Goal: Information Seeking & Learning: Learn about a topic

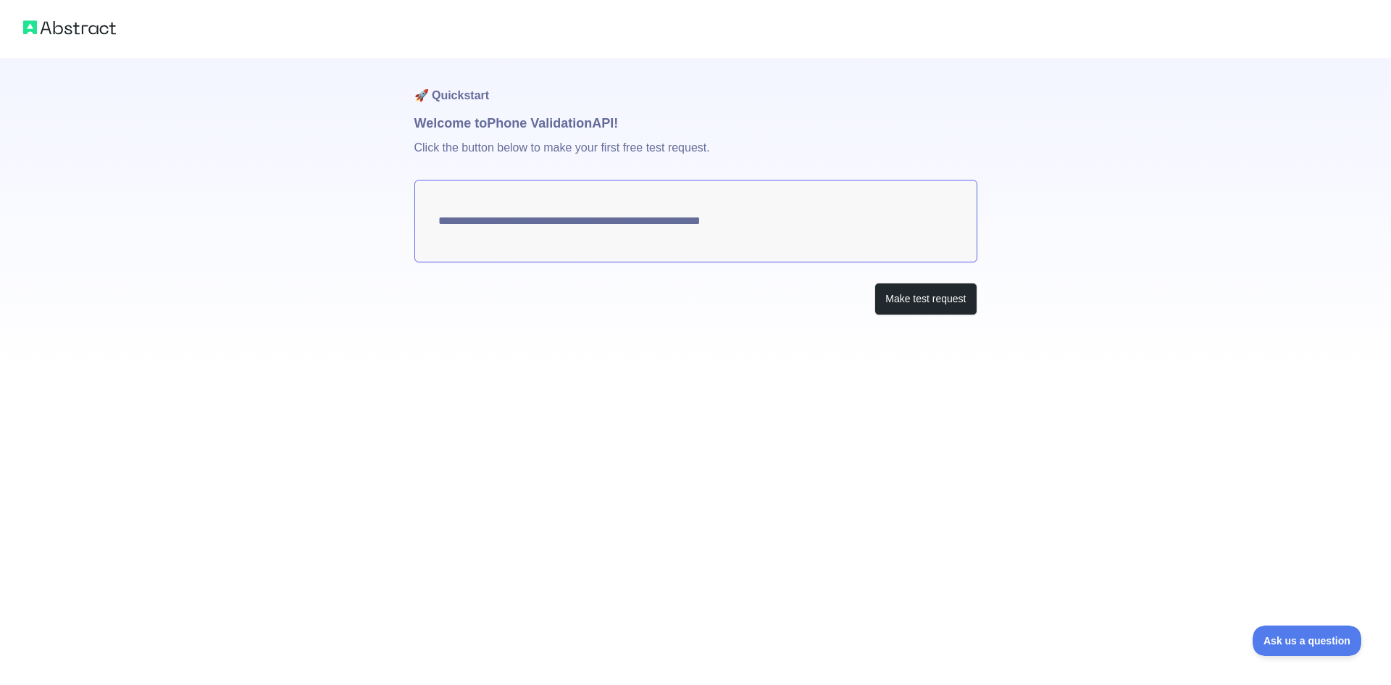
click at [811, 217] on textarea "**********" at bounding box center [695, 221] width 563 height 83
click at [902, 288] on button "Make test request" at bounding box center [925, 299] width 102 height 33
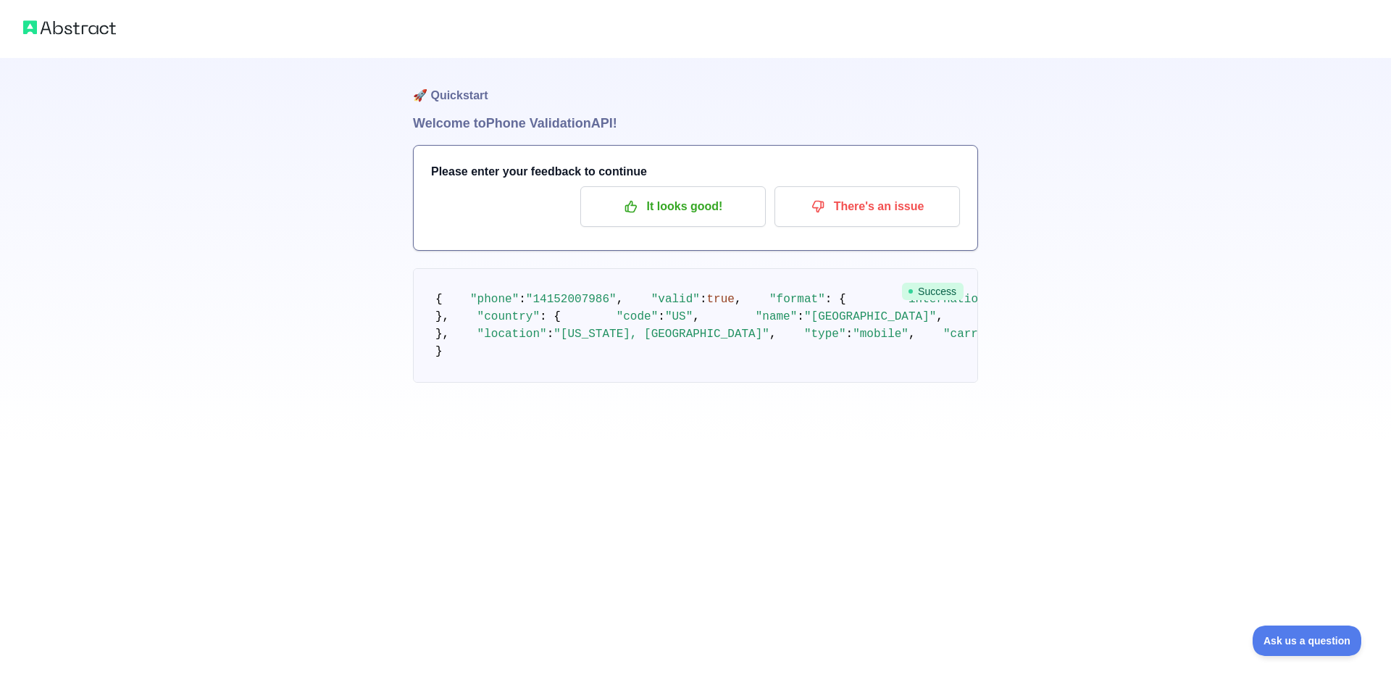
click at [944, 293] on span "Success" at bounding box center [933, 291] width 62 height 17
drag, startPoint x: 552, startPoint y: 377, endPoint x: 631, endPoint y: 397, distance: 81.3
click at [631, 382] on pre "{ "phone" : "[PHONE_NUMBER]" , "valid" : true , "format" : { "international" : …" at bounding box center [695, 325] width 565 height 114
click at [626, 382] on pre "{ "phone" : "[PHONE_NUMBER]" , "valid" : true , "format" : { "international" : …" at bounding box center [695, 325] width 565 height 114
drag, startPoint x: 571, startPoint y: 451, endPoint x: 638, endPoint y: 443, distance: 67.8
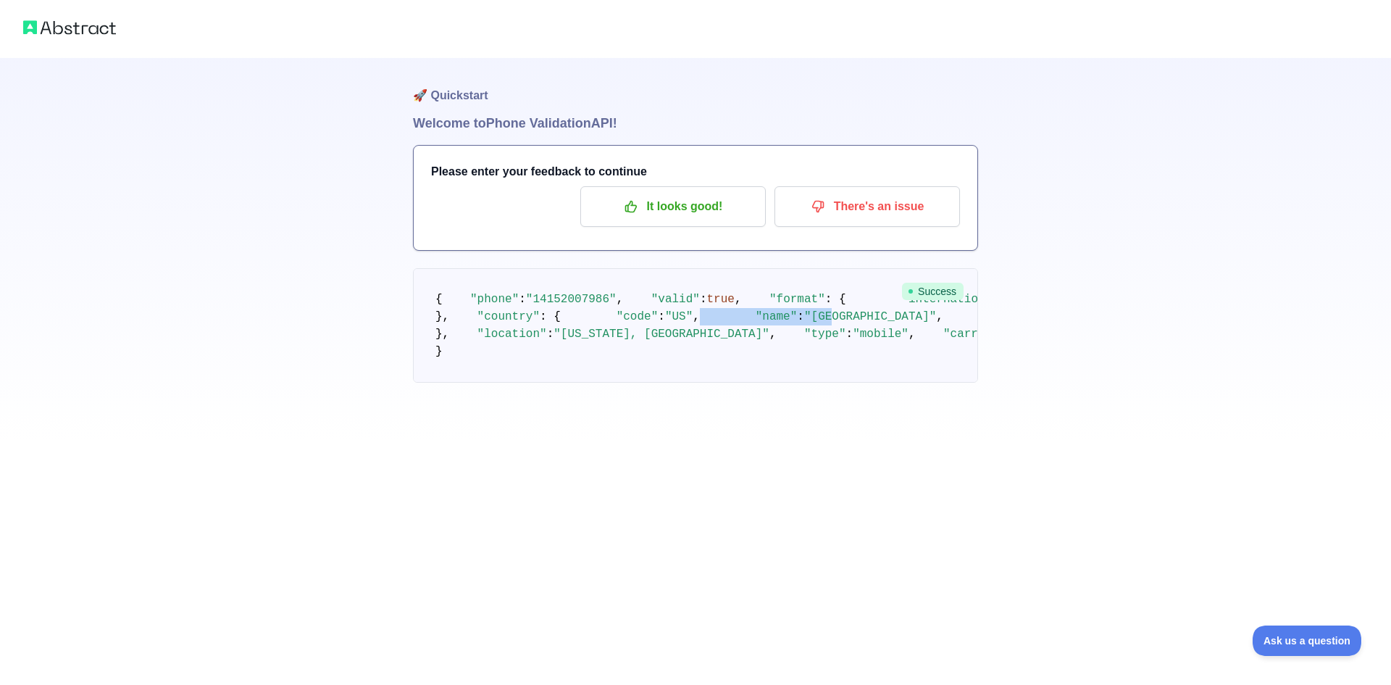
click at [651, 382] on pre "{ "phone" : "[PHONE_NUMBER]" , "valid" : true , "format" : { "international" : …" at bounding box center [695, 325] width 565 height 114
click at [804, 323] on span ""[GEOGRAPHIC_DATA]"" at bounding box center [870, 316] width 132 height 13
drag, startPoint x: 577, startPoint y: 456, endPoint x: 609, endPoint y: 461, distance: 33.1
click at [804, 323] on span ""[GEOGRAPHIC_DATA]"" at bounding box center [870, 316] width 132 height 13
drag, startPoint x: 599, startPoint y: 387, endPoint x: 628, endPoint y: 401, distance: 32.1
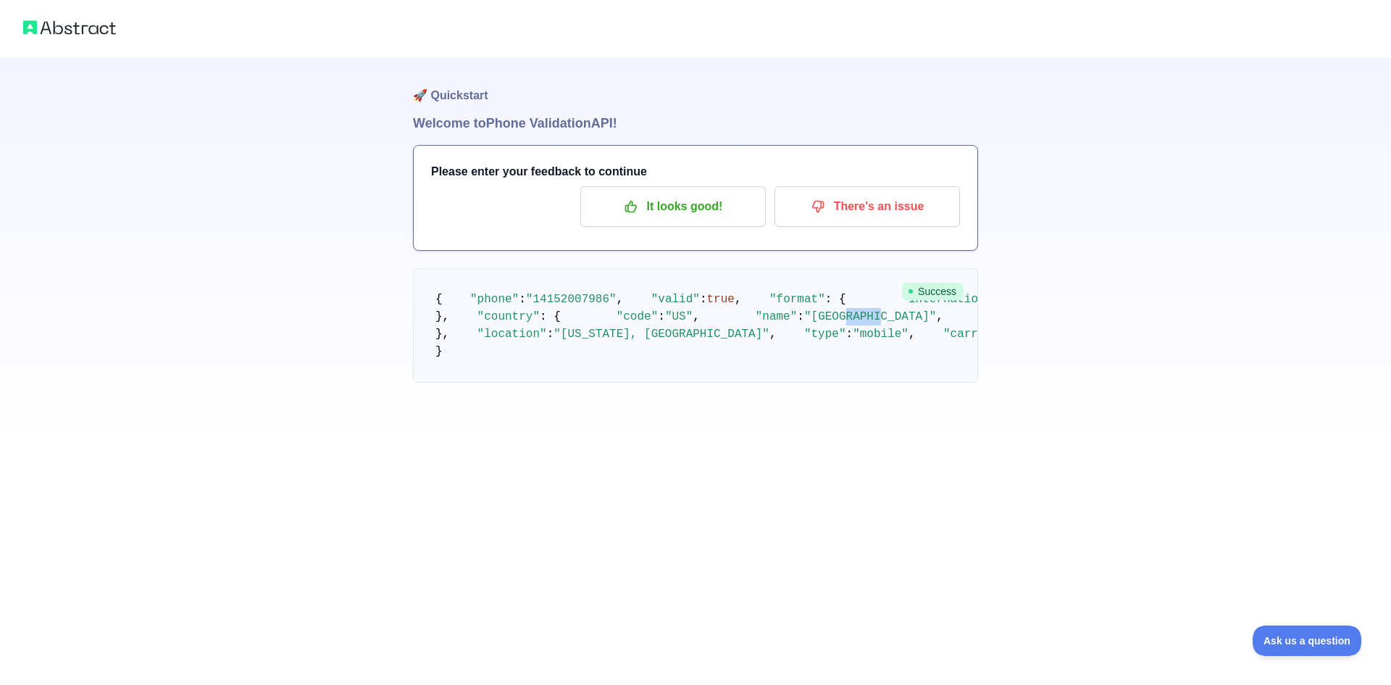
click at [628, 382] on pre "{ "phone" : "[PHONE_NUMBER]" , "valid" : true , "format" : { "international" : …" at bounding box center [695, 325] width 565 height 114
click at [627, 382] on pre "{ "phone" : "[PHONE_NUMBER]" , "valid" : true , "format" : { "international" : …" at bounding box center [695, 325] width 565 height 114
click at [708, 205] on p "It looks good!" at bounding box center [673, 206] width 164 height 25
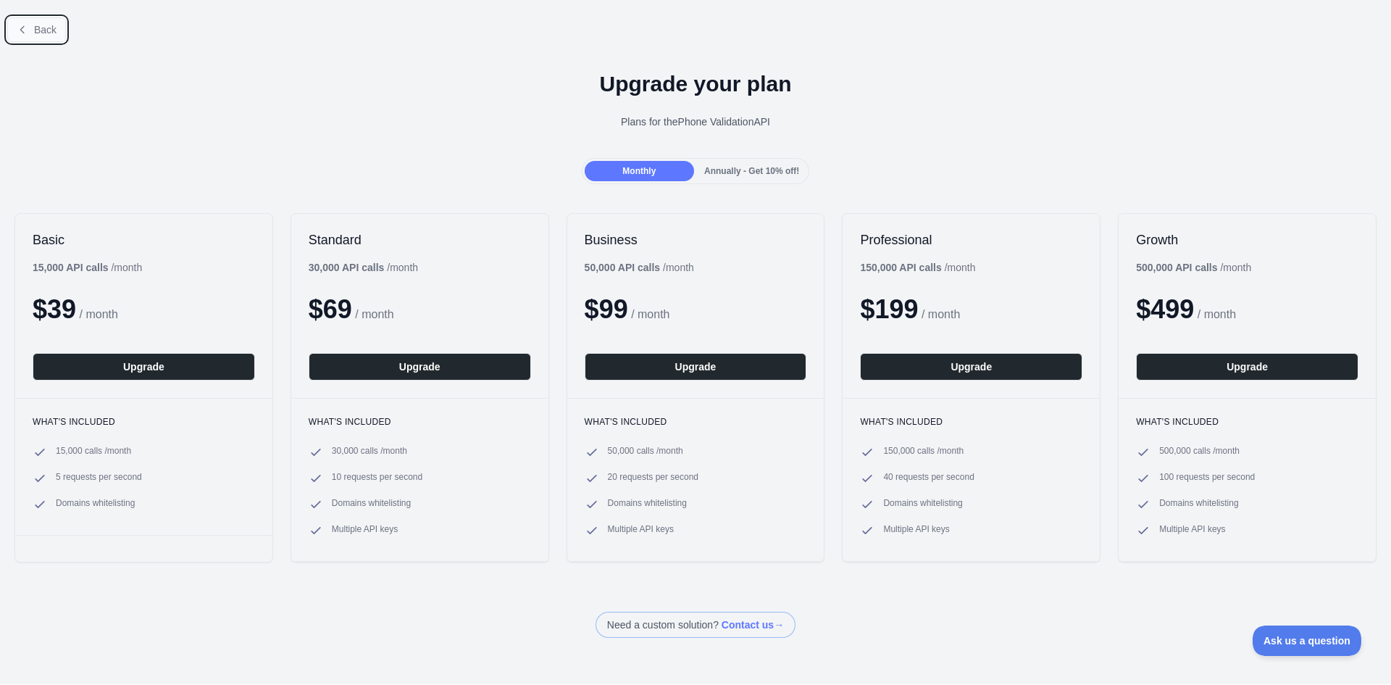
click at [30, 25] on button "Back" at bounding box center [36, 29] width 59 height 25
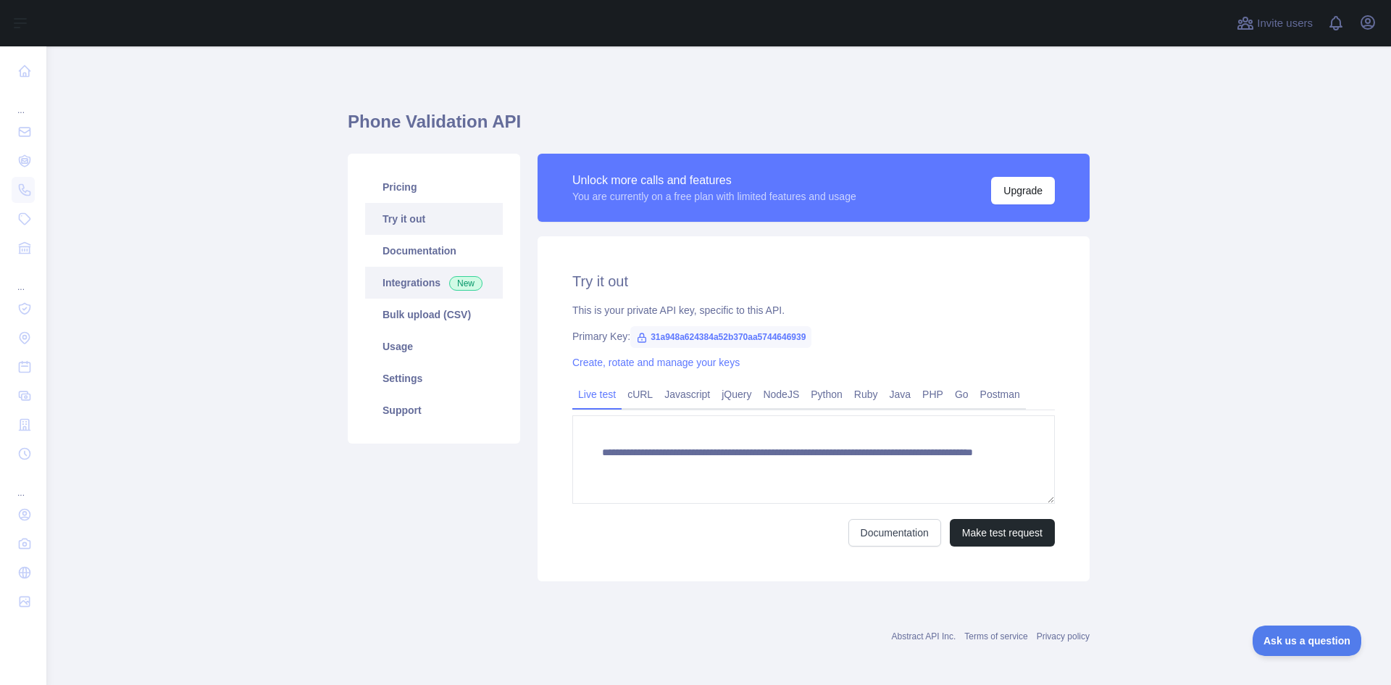
click at [459, 292] on link "Integrations New" at bounding box center [434, 283] width 138 height 32
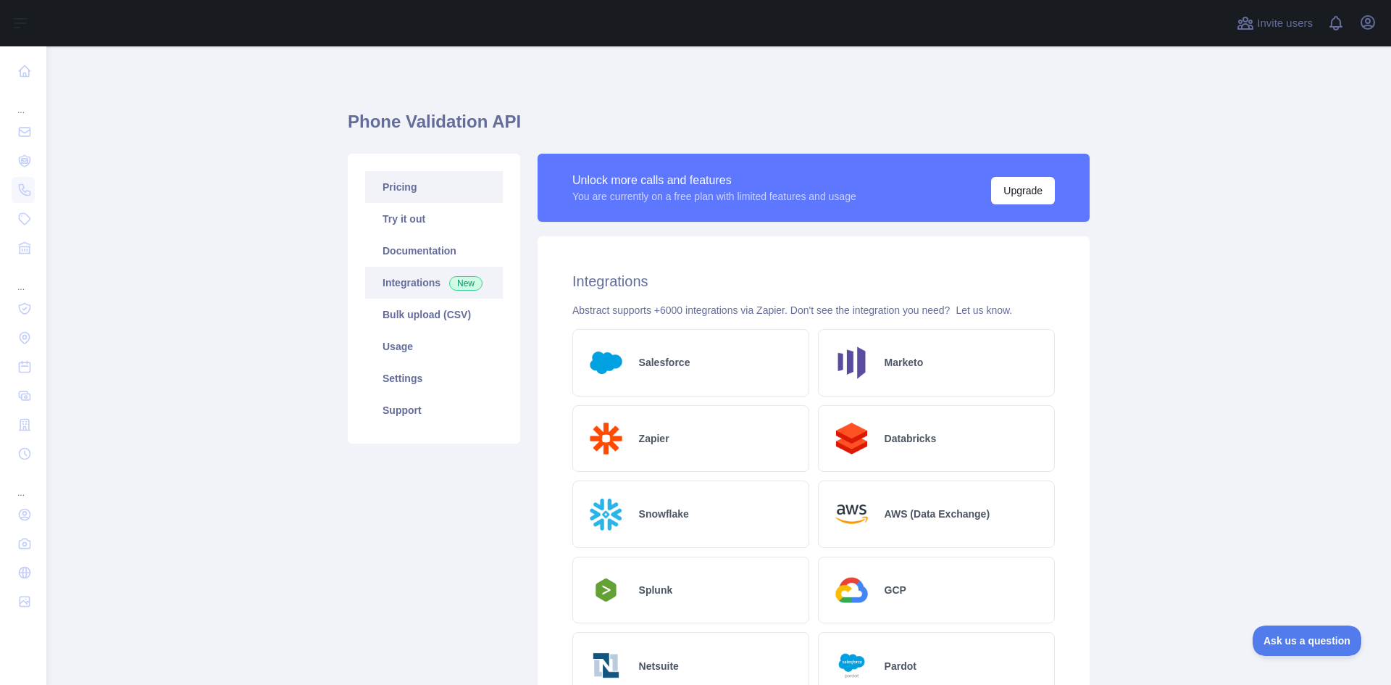
click at [447, 180] on link "Pricing" at bounding box center [434, 187] width 138 height 32
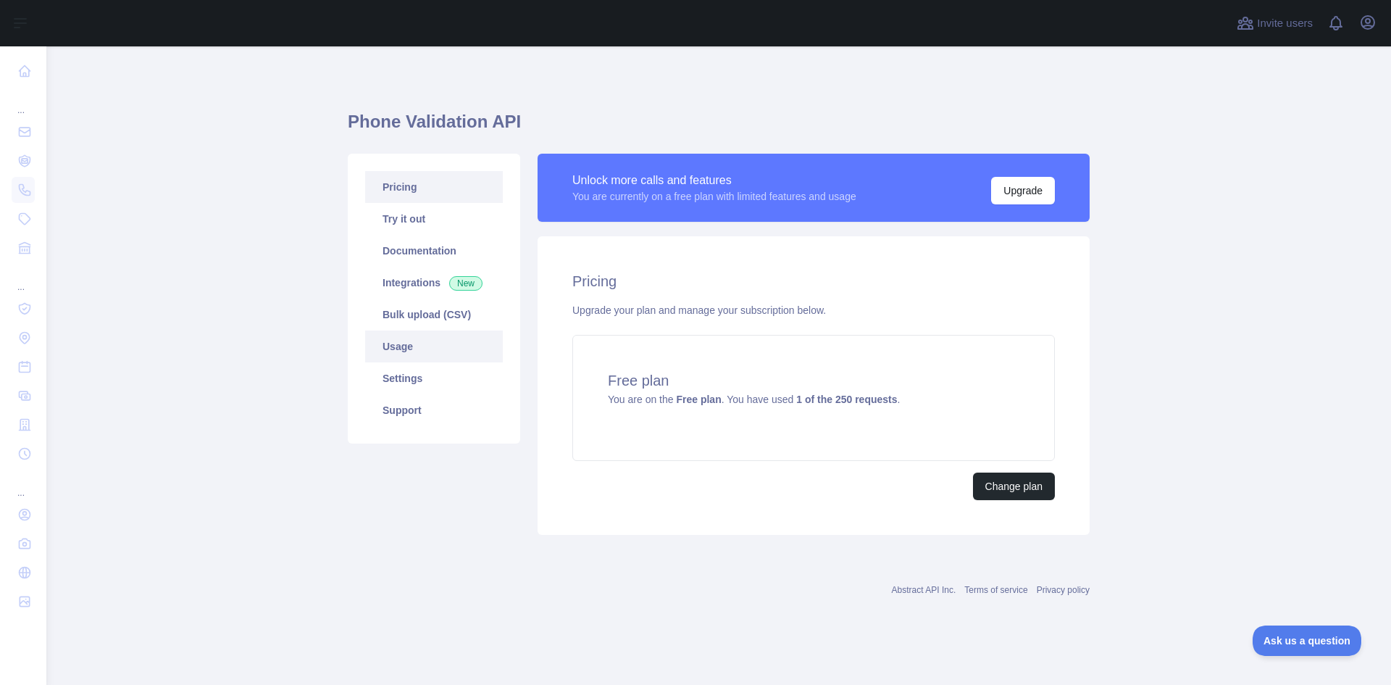
click at [425, 348] on link "Usage" at bounding box center [434, 346] width 138 height 32
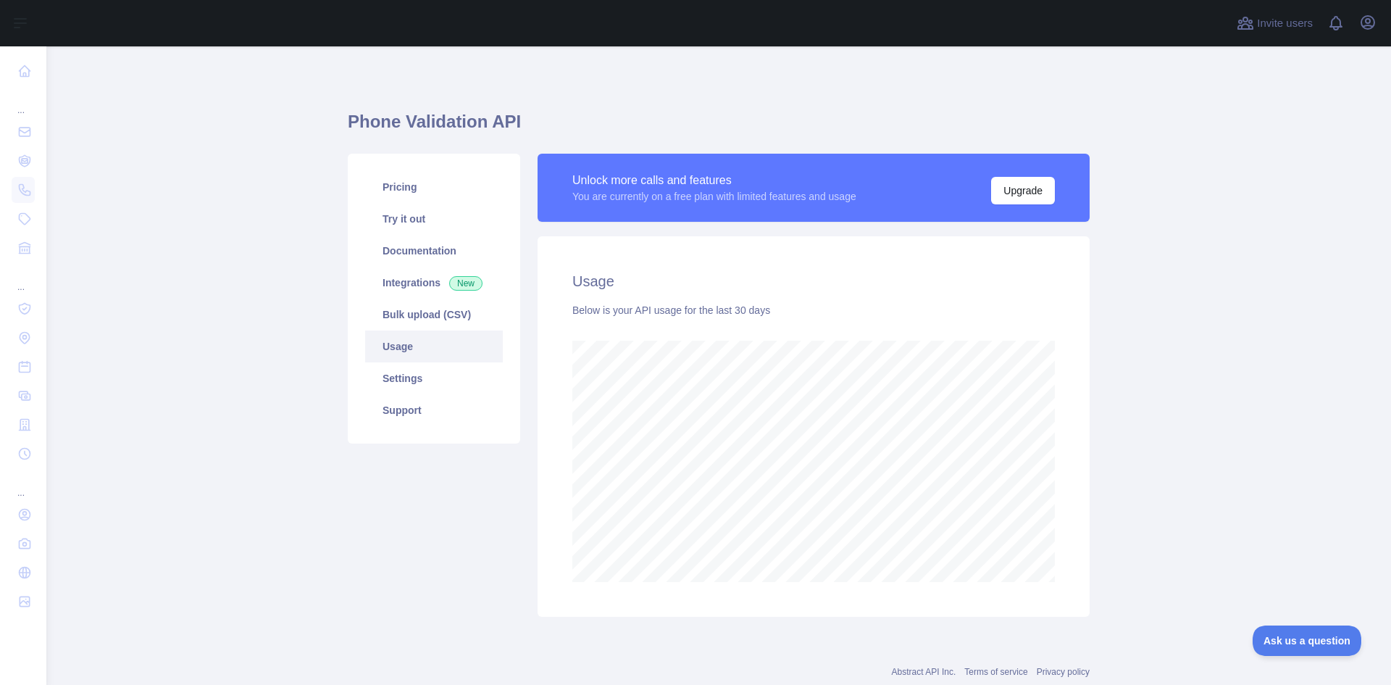
scroll to position [638, 1334]
click at [448, 314] on link "Bulk upload (CSV)" at bounding box center [434, 314] width 138 height 32
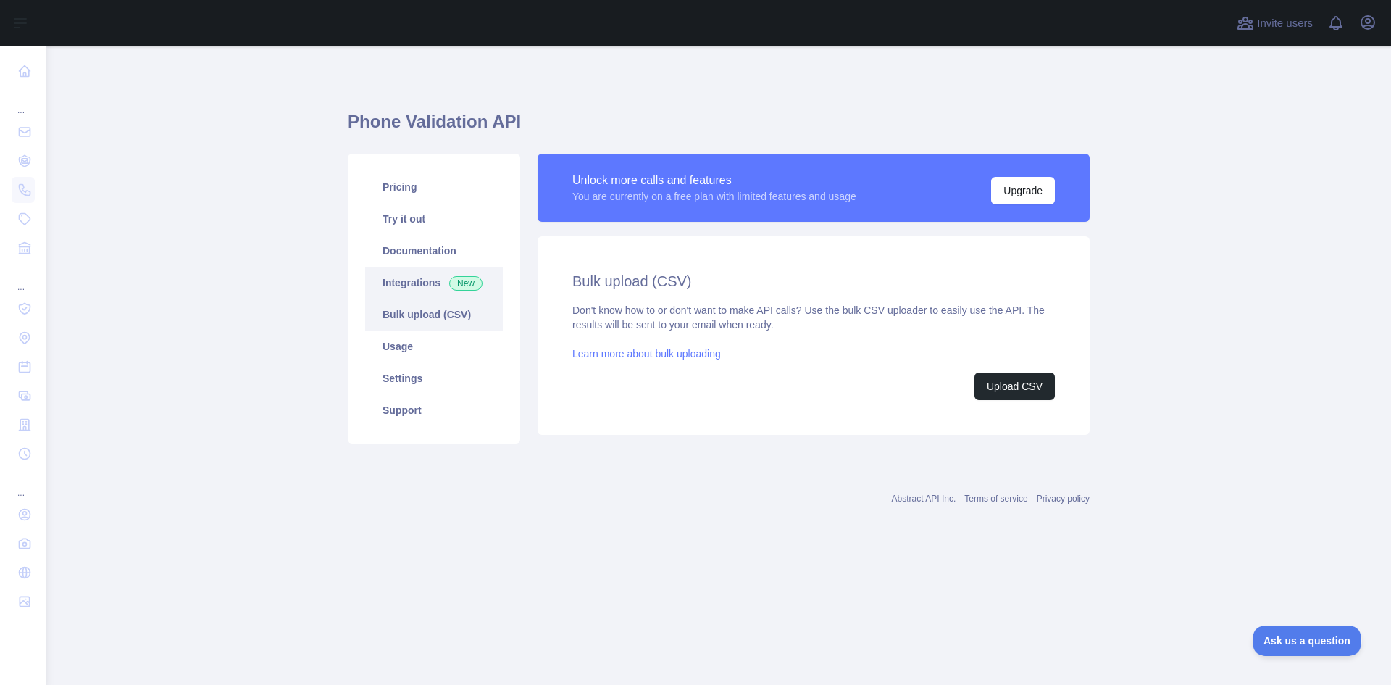
click at [446, 272] on link "Integrations New" at bounding box center [434, 283] width 138 height 32
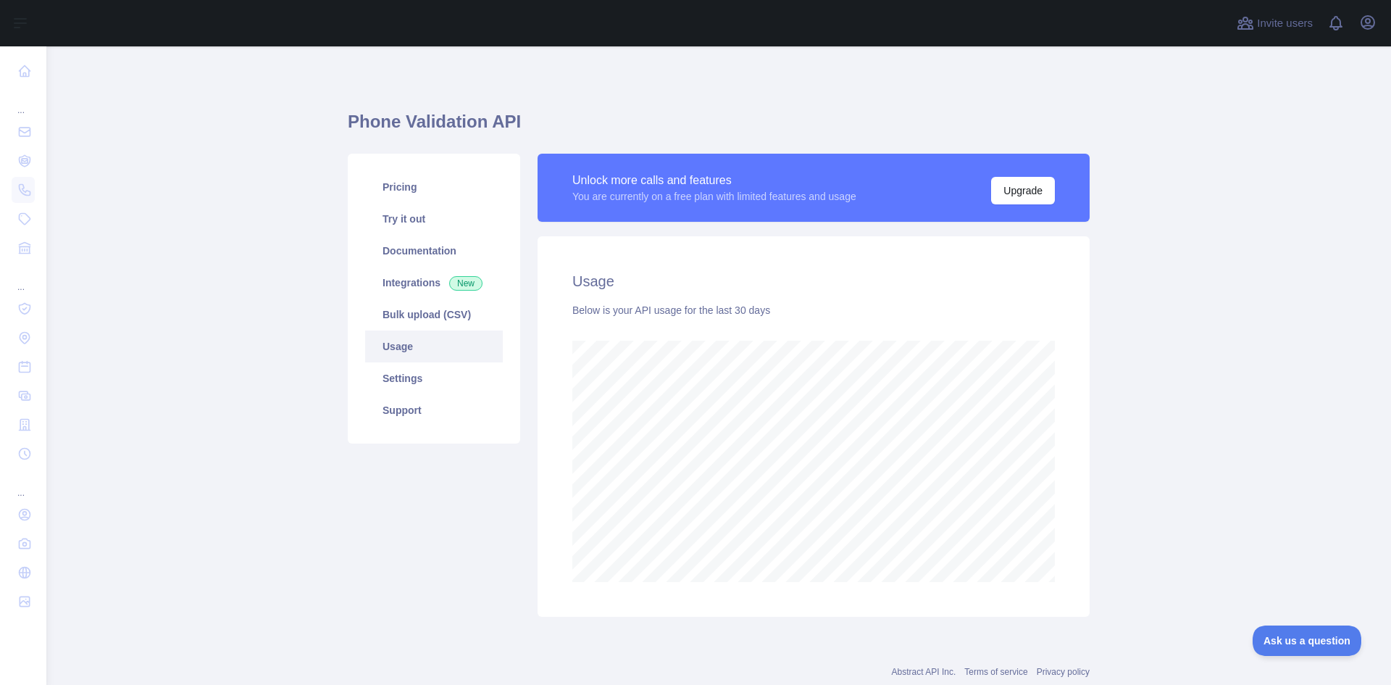
scroll to position [638, 1334]
